Goal: Navigation & Orientation: Find specific page/section

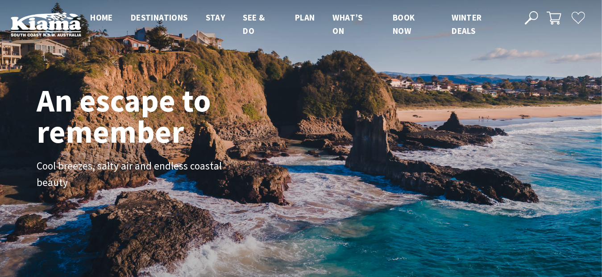
scroll to position [151, 608]
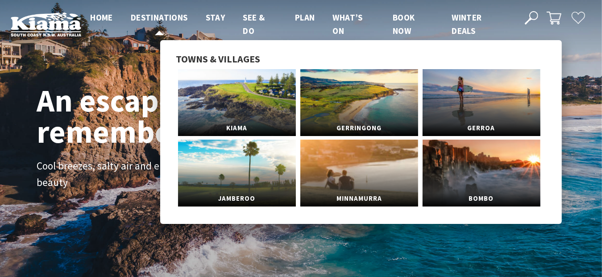
click at [178, 22] on span "Destinations" at bounding box center [159, 17] width 57 height 11
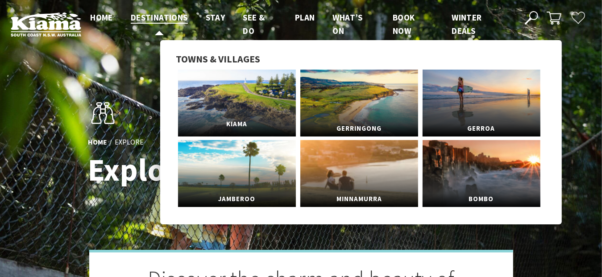
click at [262, 119] on span "Kiama" at bounding box center [237, 124] width 118 height 17
